Goal: Use online tool/utility: Utilize a website feature to perform a specific function

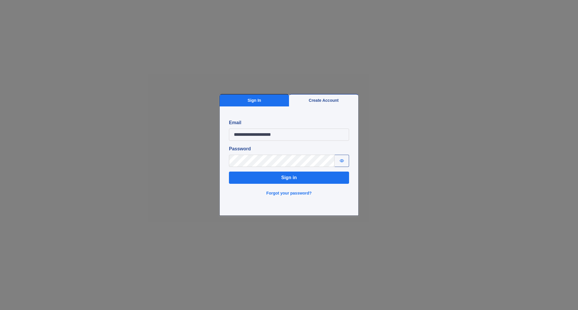
click at [290, 184] on div "**********" at bounding box center [289, 160] width 120 height 83
click at [289, 179] on button "Sign in" at bounding box center [289, 177] width 120 height 12
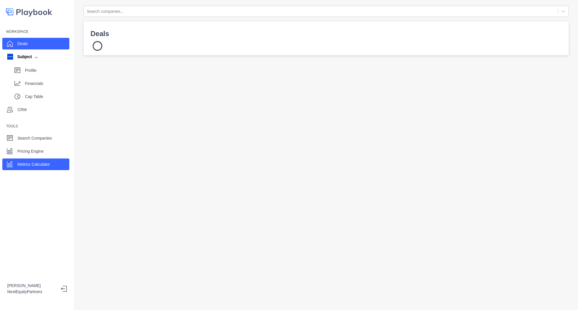
click at [26, 162] on p "Metrics Calculator" at bounding box center [33, 164] width 33 height 6
click at [45, 38] on div "Deals" at bounding box center [35, 44] width 67 height 12
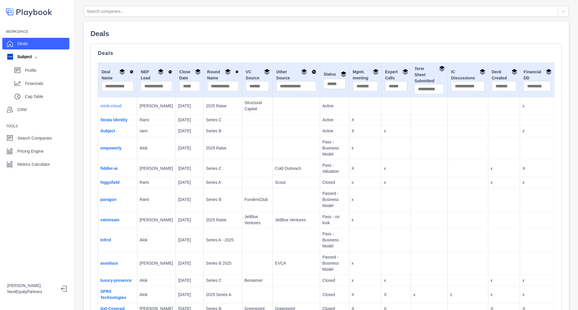
click at [106, 107] on link "wink-cloud" at bounding box center [110, 105] width 21 height 5
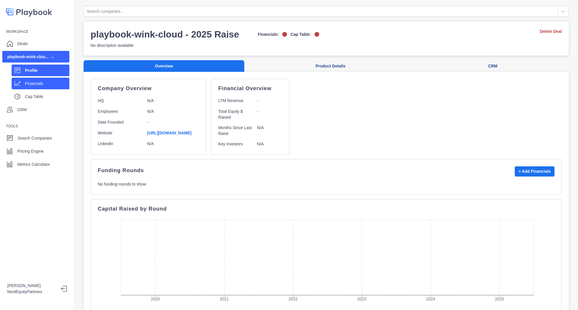
click at [31, 85] on p "Financials" at bounding box center [47, 83] width 44 height 6
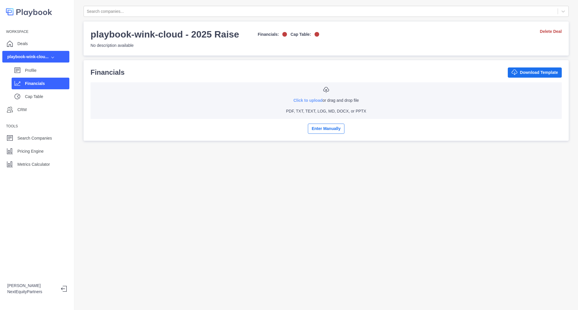
click at [305, 103] on link "Click to upload" at bounding box center [308, 100] width 29 height 5
type input "**********"
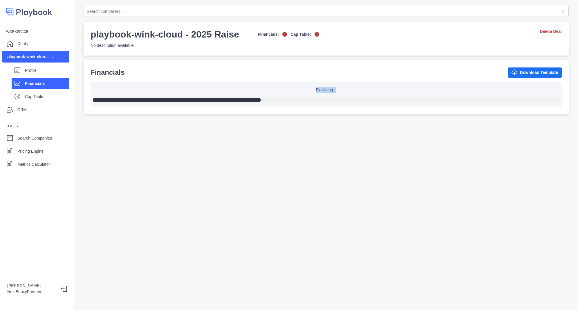
drag, startPoint x: 234, startPoint y: 66, endPoint x: 276, endPoint y: 146, distance: 90.5
click at [276, 146] on div "Search companies... playbook-wink-cloud - 2025 Raise Financials: Cap Table: No …" at bounding box center [326, 155] width 504 height 310
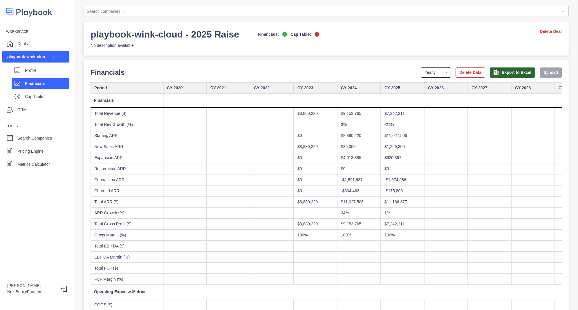
click at [421, 69] on select "Yearly Quarterly Monthly NTM LTM" at bounding box center [436, 72] width 30 height 10
select select "monthly"
click at [421, 67] on select "Yearly Quarterly Monthly NTM LTM" at bounding box center [436, 72] width 30 height 10
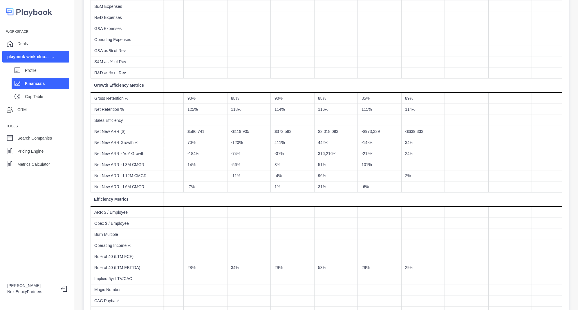
scroll to position [312, 0]
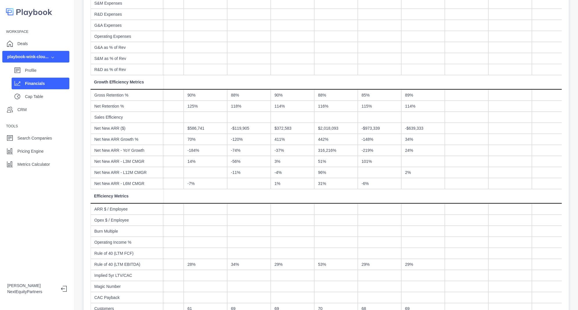
drag, startPoint x: 565, startPoint y: 145, endPoint x: 564, endPoint y: 134, distance: 11.1
click at [564, 134] on div "Search companies... playbook-wink-cloud - 2025 Raise Financials: Cap Table: No …" at bounding box center [326, 155] width 504 height 310
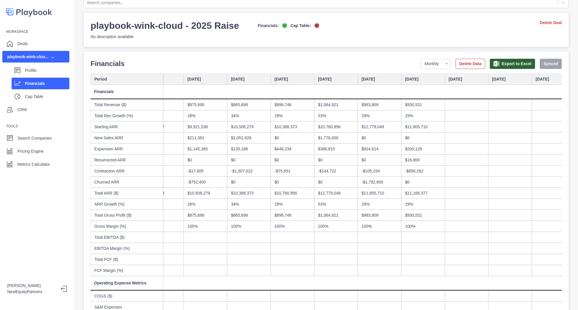
scroll to position [0, 0]
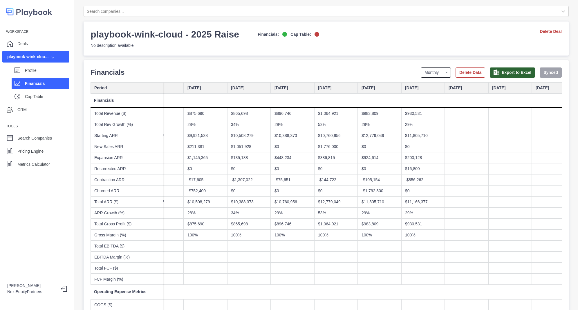
click at [426, 73] on select "Yearly Quarterly Monthly NTM LTM" at bounding box center [436, 72] width 30 height 10
select select "quarterly"
click at [421, 67] on select "Yearly Quarterly Monthly NTM LTM" at bounding box center [436, 72] width 30 height 10
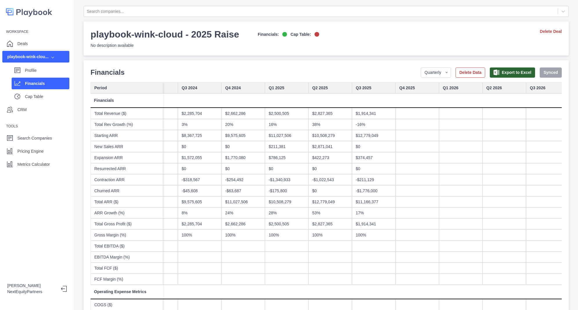
click at [276, 136] on div "$11,027,506" at bounding box center [287, 135] width 44 height 11
click at [276, 145] on div "$211,381" at bounding box center [287, 146] width 44 height 11
click at [276, 152] on div "$786,125" at bounding box center [287, 157] width 44 height 11
click at [278, 166] on div "$0" at bounding box center [287, 168] width 44 height 11
click at [279, 175] on div "-$1,340,933" at bounding box center [287, 179] width 44 height 11
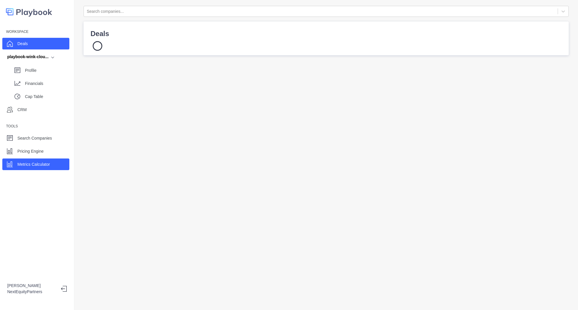
click at [48, 166] on p "Metrics Calculator" at bounding box center [33, 164] width 33 height 6
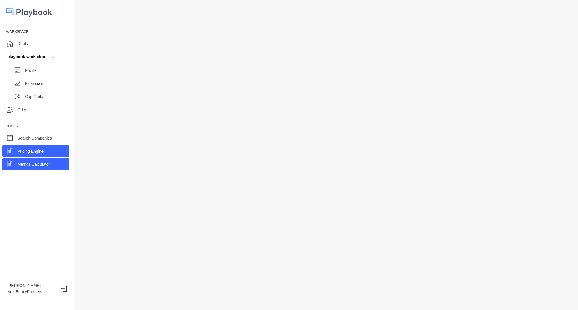
click at [36, 149] on p "Pricing Engine" at bounding box center [30, 151] width 26 height 6
click at [27, 171] on div "Workspace Deals playbook-wink-clou... Profile Financials Cap Table CRM Tools Se…" at bounding box center [37, 155] width 74 height 310
click at [27, 168] on div "Metrics Calculator" at bounding box center [33, 164] width 33 height 9
click at [81, 17] on div at bounding box center [326, 155] width 504 height 310
